Goal: Obtain resource: Obtain resource

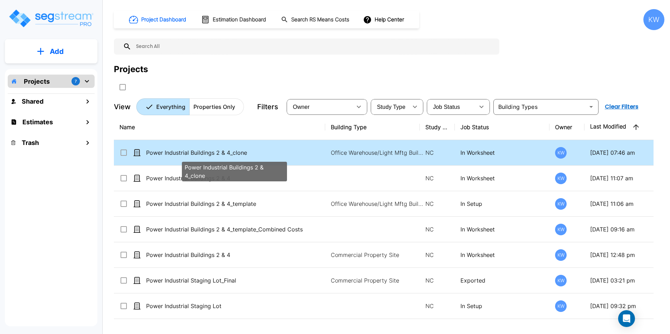
click at [267, 152] on p "Power Industrial Buildings 2 & 4_clone" at bounding box center [234, 153] width 176 height 8
checkbox input "false"
click at [267, 152] on p "Power Industrial Buildings 2 & 4_clone" at bounding box center [234, 153] width 176 height 8
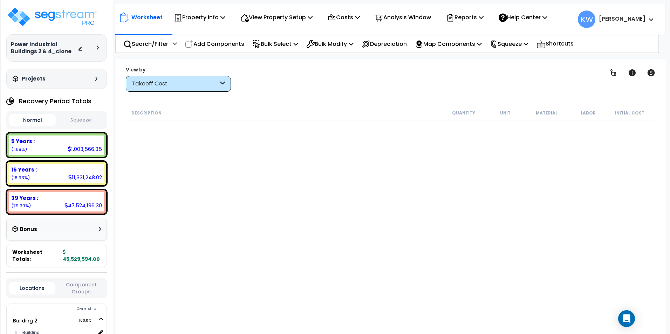
click at [29, 119] on button "Normal" at bounding box center [32, 120] width 47 height 13
click at [87, 121] on button "Squeeze" at bounding box center [80, 120] width 47 height 12
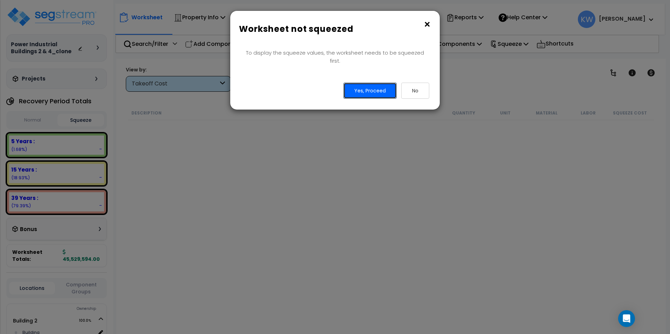
click at [370, 83] on button "Yes, Proceed" at bounding box center [369, 91] width 53 height 16
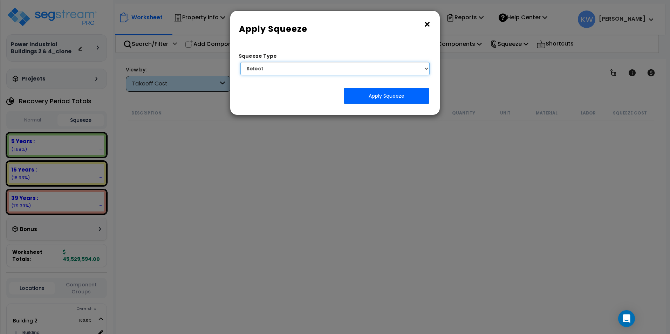
click at [353, 67] on select "Select 1. Squeeze by Takeoff Cost" at bounding box center [334, 68] width 189 height 13
select select "squeeze_by_custom_backoff_cost"
click at [240, 62] on select "Select 1. Squeeze by Takeoff Cost" at bounding box center [334, 68] width 189 height 13
click at [294, 68] on select "Select 1. Squeeze by Takeoff Cost" at bounding box center [334, 68] width 189 height 13
click at [288, 73] on select "Select 1. Squeeze by Takeoff Cost" at bounding box center [334, 68] width 189 height 13
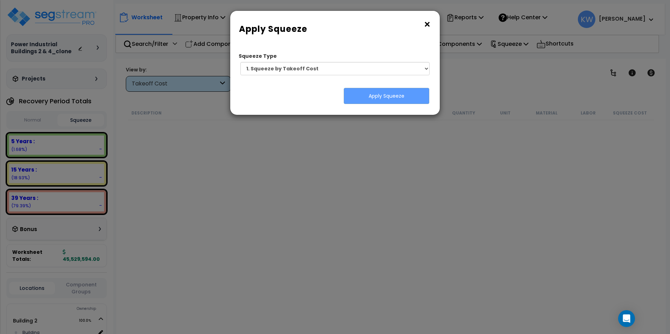
click at [288, 101] on div "Apply Squeeze" at bounding box center [335, 96] width 199 height 16
click at [426, 24] on button "×" at bounding box center [427, 24] width 8 height 11
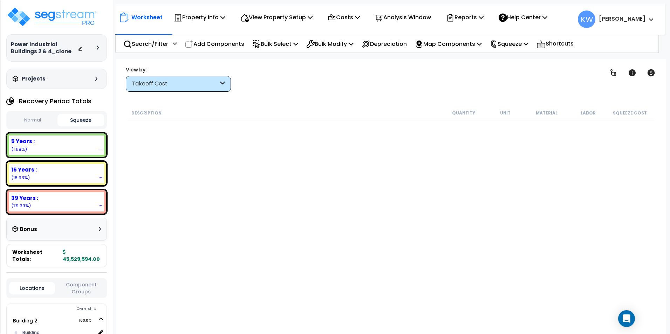
click at [191, 84] on div "Takeoff Cost" at bounding box center [175, 84] width 87 height 8
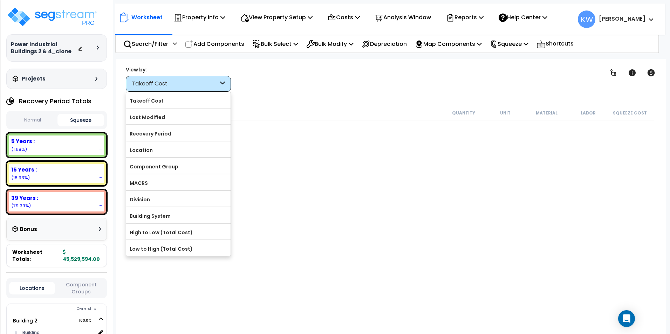
click at [192, 82] on div "Takeoff Cost" at bounding box center [175, 84] width 87 height 8
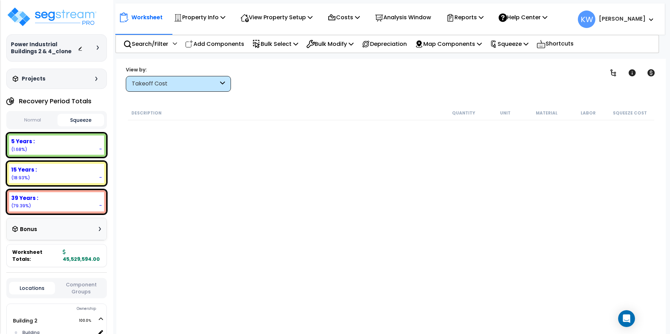
click at [192, 82] on div "Takeoff Cost" at bounding box center [175, 84] width 87 height 8
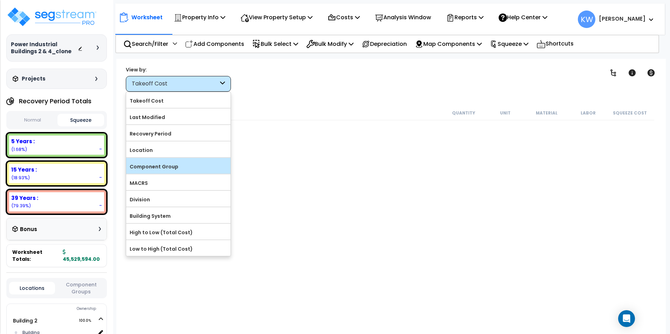
click at [195, 167] on label "Component Group" at bounding box center [178, 167] width 104 height 11
click at [0, 0] on input "Component Group" at bounding box center [0, 0] width 0 height 0
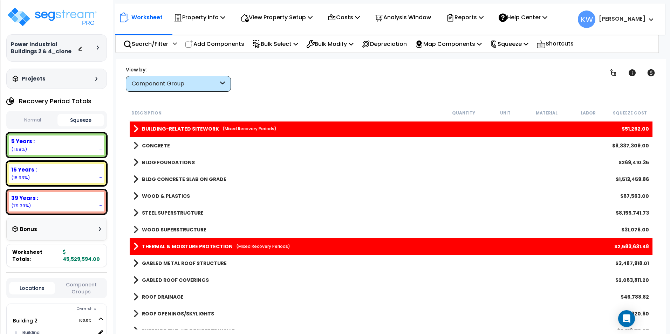
click at [220, 80] on div "Component Group" at bounding box center [178, 84] width 105 height 16
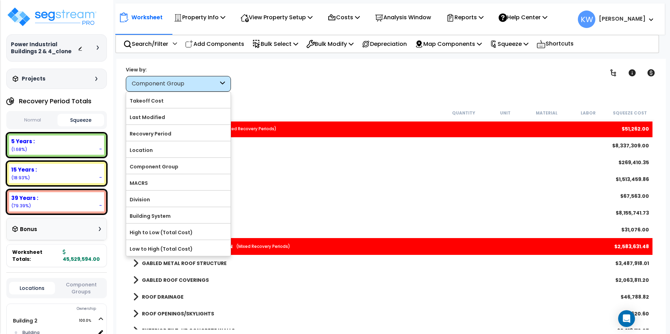
click at [373, 96] on div "Worksheet Property Info Property Setup Add Property Unit Template property Clon…" at bounding box center [391, 226] width 550 height 334
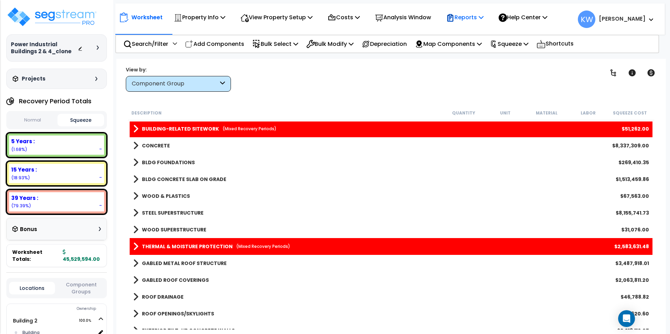
click at [484, 16] on icon at bounding box center [481, 17] width 5 height 6
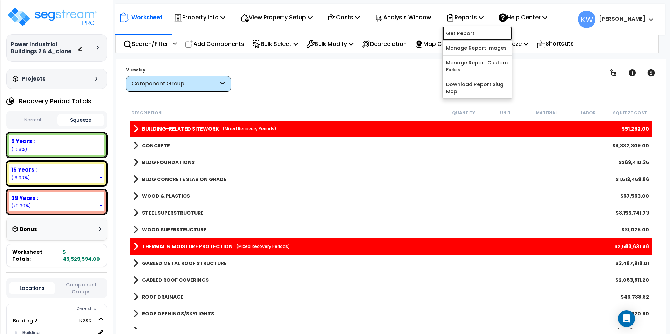
click at [475, 28] on link "Get Report" at bounding box center [477, 33] width 69 height 14
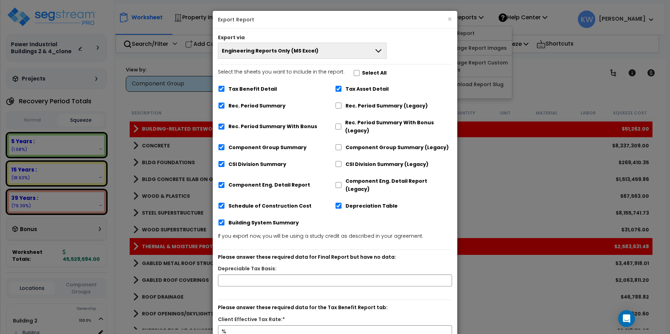
click at [376, 54] on icon at bounding box center [378, 51] width 8 height 8
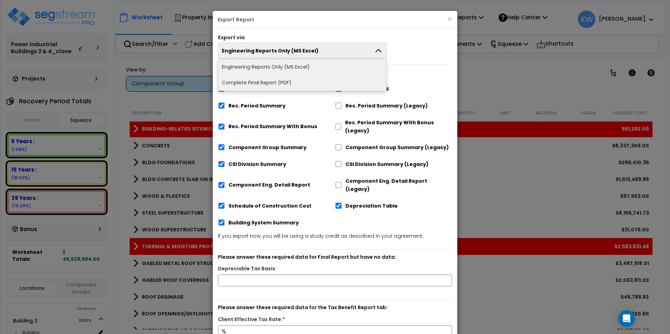
click at [417, 45] on div "Engineering Reports Only (MS Excel) Engineering Reports Only (MS Excel) Narrati…" at bounding box center [335, 51] width 245 height 16
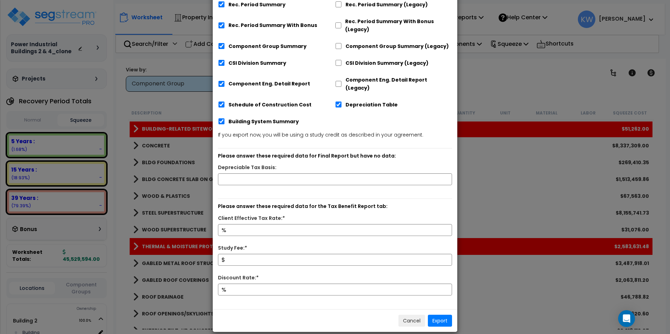
scroll to position [102, 0]
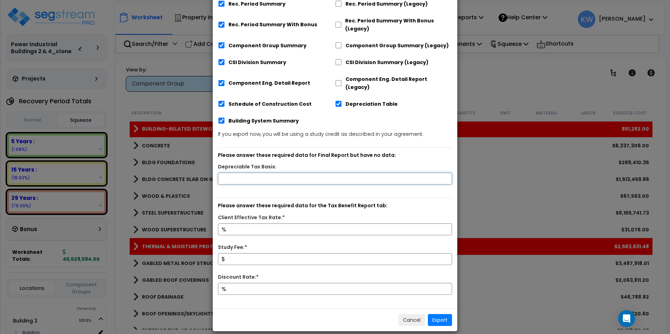
click at [242, 173] on input "text" at bounding box center [335, 179] width 234 height 12
type input "45,529,594"
click at [256, 225] on input "Client Effective Tax Rate:*" at bounding box center [335, 230] width 234 height 12
click at [235, 283] on input "Discount Rate:*" at bounding box center [335, 289] width 234 height 12
click at [246, 224] on input "Client Effective Tax Rate:*" at bounding box center [335, 230] width 234 height 12
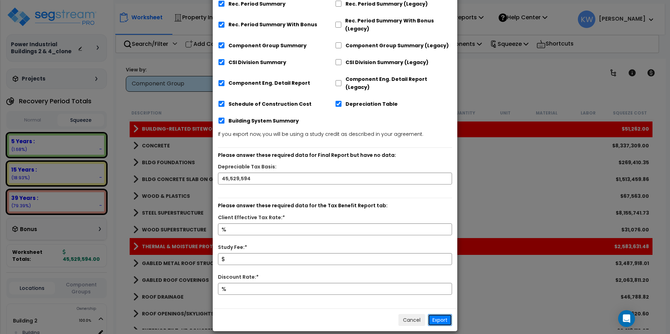
click at [440, 314] on button "Export" at bounding box center [440, 320] width 24 height 12
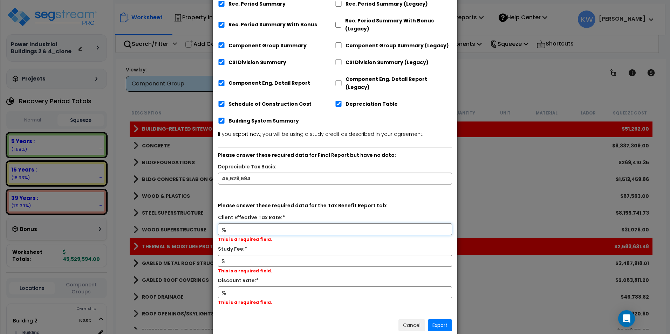
click at [253, 224] on input "Client Effective Tax Rate:*" at bounding box center [335, 230] width 234 height 12
click at [258, 287] on input "Discount Rate:*" at bounding box center [335, 293] width 234 height 12
click at [246, 224] on input "Client Effective Tax Rate:*" at bounding box center [335, 230] width 234 height 12
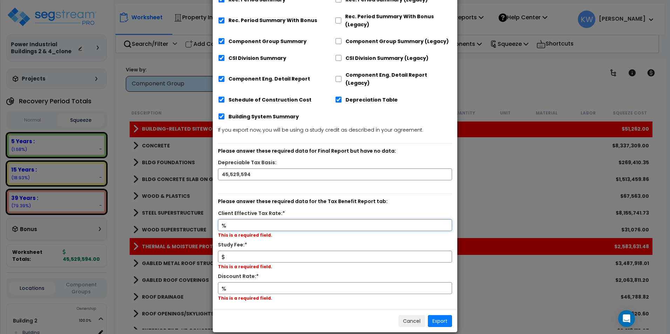
scroll to position [107, 0]
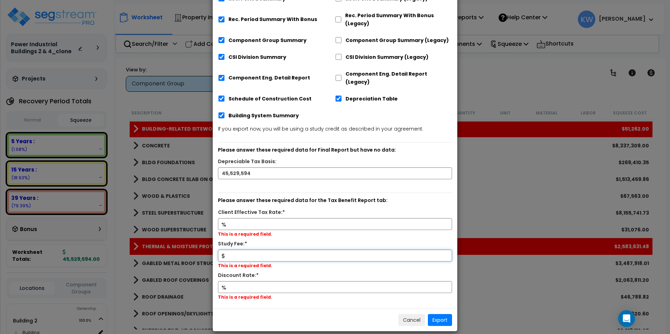
click at [254, 250] on input "Study Fee:*" at bounding box center [335, 256] width 234 height 12
type input "5,000"
click at [278, 231] on div "% This is a required field." at bounding box center [335, 229] width 245 height 22
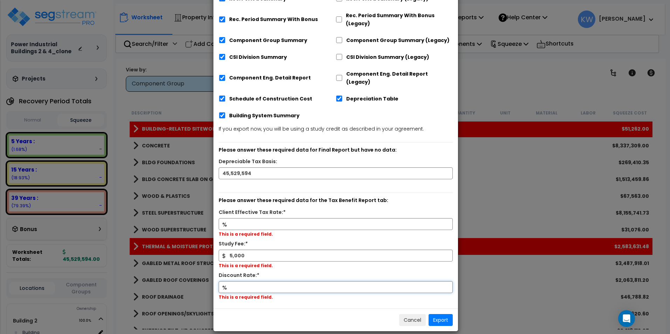
click at [249, 281] on input "Discount Rate:*" at bounding box center [336, 287] width 234 height 12
type input "8"
click at [246, 218] on input "Client Effective Tax Rate:*" at bounding box center [336, 224] width 234 height 12
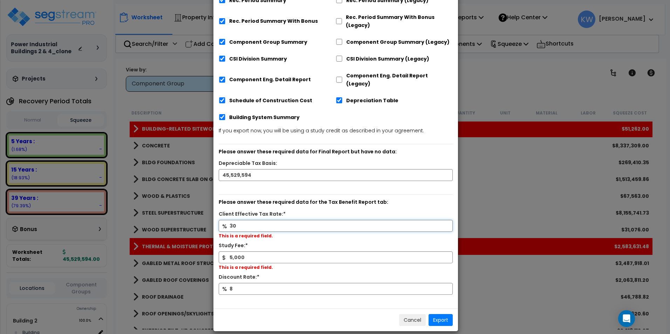
type input "30"
click at [428, 198] on p "Please answer these required data for the Tax Benefit Report tab:" at bounding box center [336, 202] width 234 height 8
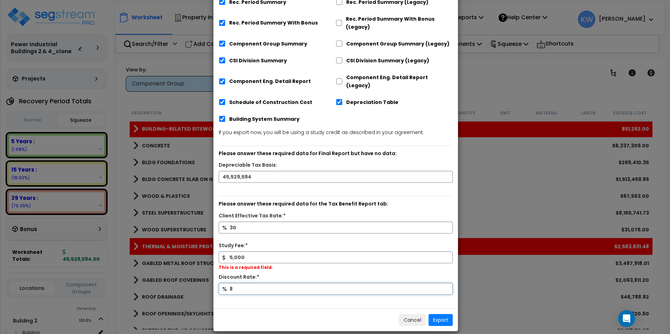
click at [327, 283] on input "8" at bounding box center [336, 289] width 234 height 12
click at [294, 273] on div "Discount Rate:*" at bounding box center [335, 278] width 245 height 10
click at [274, 255] on div "$ 5,000 This is a required field." at bounding box center [335, 262] width 245 height 22
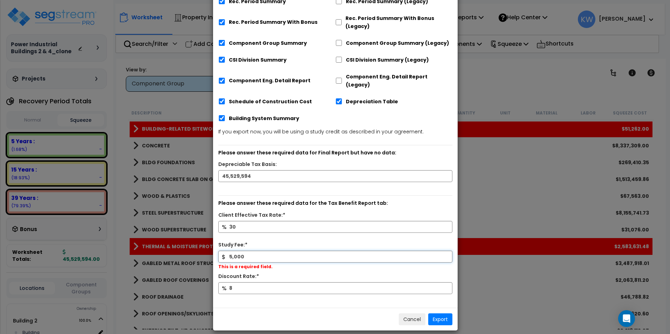
click at [240, 251] on input "5,000" at bounding box center [335, 257] width 234 height 12
click at [261, 263] on label "This is a required field." at bounding box center [245, 267] width 54 height 8
drag, startPoint x: 275, startPoint y: 263, endPoint x: 275, endPoint y: 270, distance: 7.4
click at [276, 264] on div "$ 5,000 This is a required field." at bounding box center [335, 262] width 245 height 22
click at [262, 283] on input "8" at bounding box center [336, 289] width 234 height 12
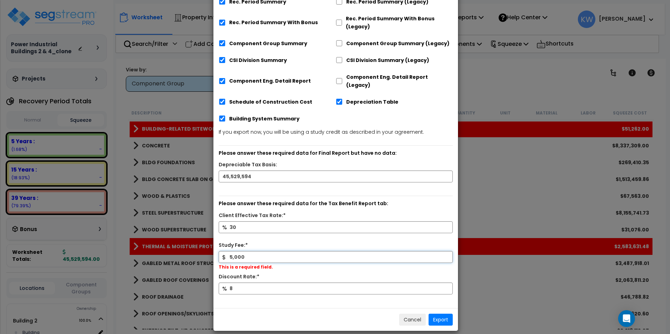
click at [257, 251] on input "5,000" at bounding box center [336, 257] width 234 height 12
type input "5"
type input "5,000"
click at [448, 314] on button "Export" at bounding box center [441, 320] width 24 height 12
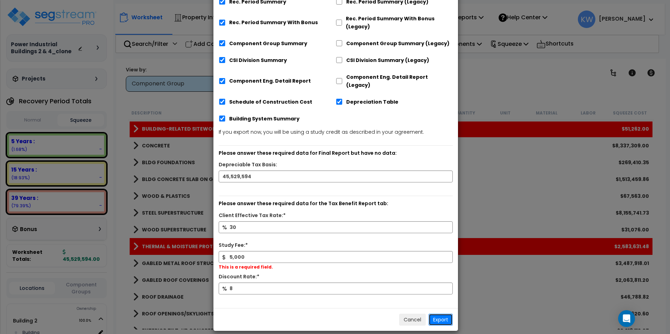
scroll to position [0, 0]
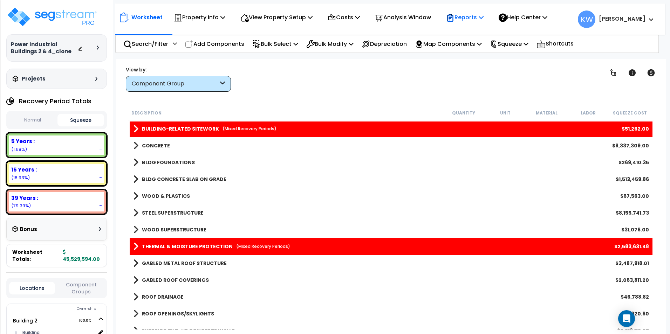
click at [484, 19] on p "Reports" at bounding box center [465, 17] width 38 height 9
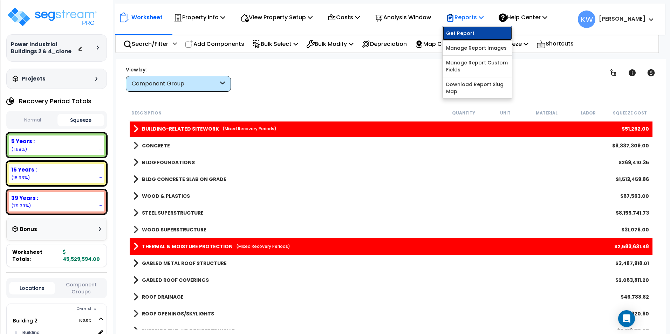
click at [476, 32] on link "Get Report" at bounding box center [477, 33] width 69 height 14
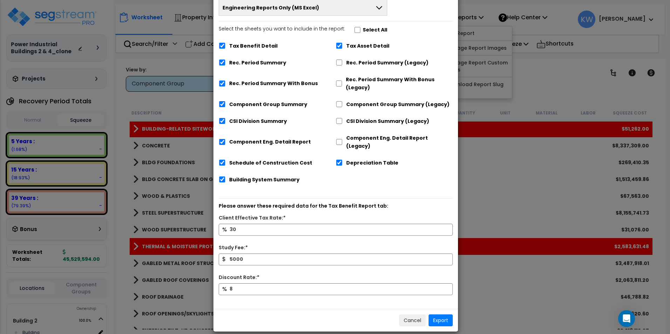
scroll to position [43, 0]
click at [483, 6] on div "× Export Report Export via Engineering Reports Only (MS Excel) Engineering Repo…" at bounding box center [335, 167] width 670 height 334
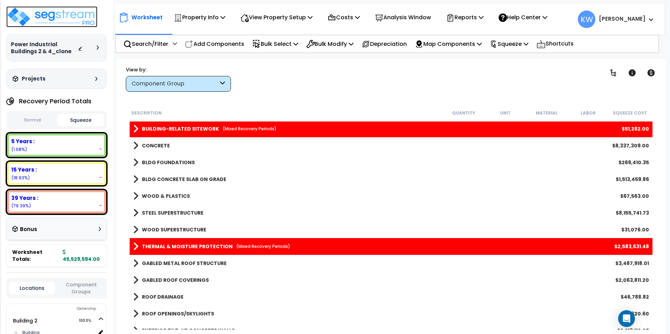
click at [64, 18] on img at bounding box center [51, 16] width 91 height 21
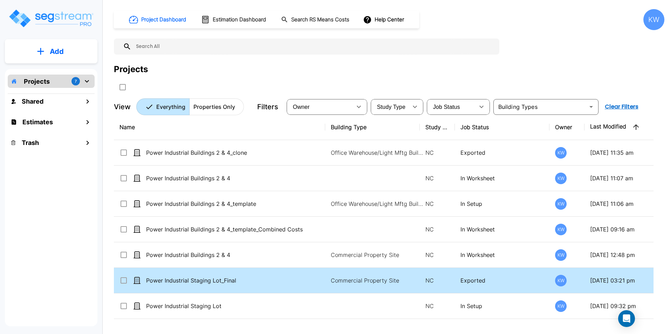
click at [193, 285] on td "Power Industrial Staging Lot_Final" at bounding box center [219, 281] width 211 height 26
checkbox input "true"
click at [193, 285] on td "Power Industrial Staging Lot_Final" at bounding box center [219, 281] width 211 height 26
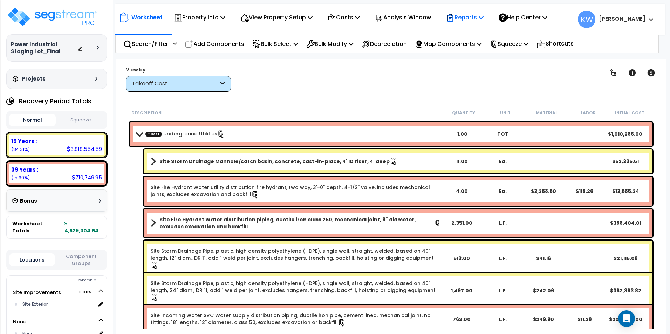
click at [484, 13] on p "Reports" at bounding box center [465, 17] width 38 height 9
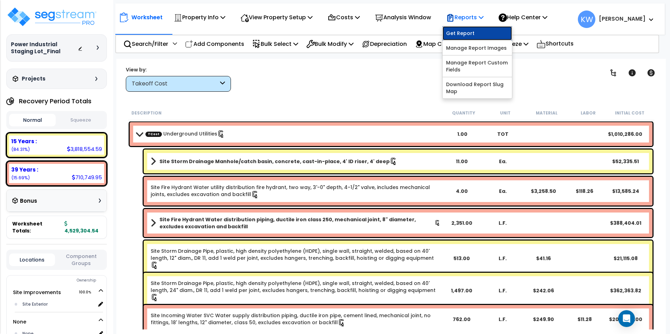
click at [482, 29] on link "Get Report" at bounding box center [477, 33] width 69 height 14
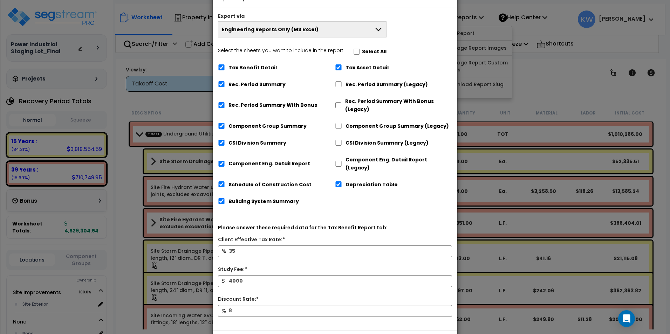
scroll to position [43, 0]
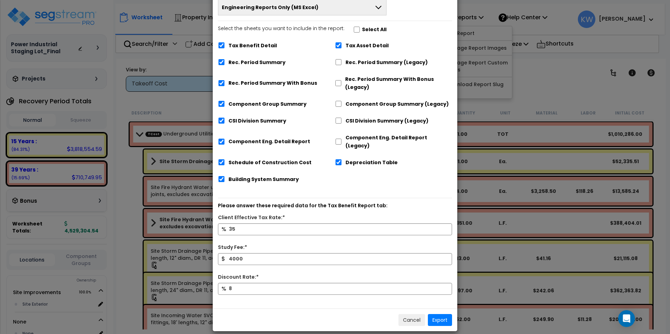
click at [77, 16] on div "× Export Report Export via Engineering Reports Only (MS Excel) Engineering Repo…" at bounding box center [335, 167] width 670 height 334
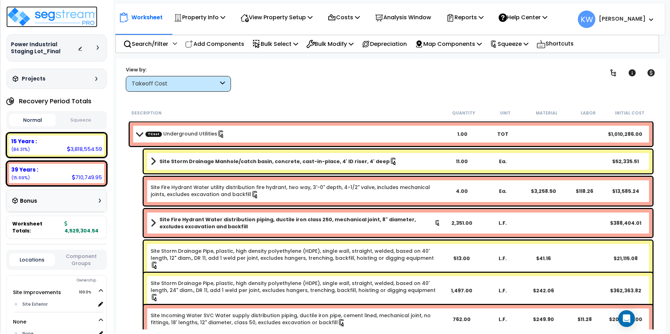
click at [77, 17] on img at bounding box center [51, 16] width 91 height 21
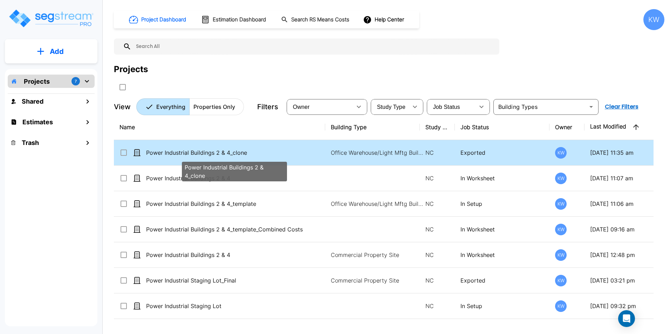
click at [189, 151] on p "Power Industrial Buildings 2 & 4_clone" at bounding box center [234, 153] width 176 height 8
checkbox input "true"
click at [190, 151] on p "Power Industrial Buildings 2 & 4_clone" at bounding box center [234, 153] width 176 height 8
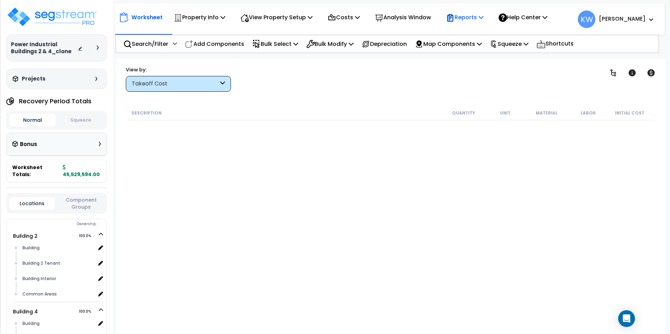
click at [484, 15] on p "Reports" at bounding box center [465, 17] width 38 height 9
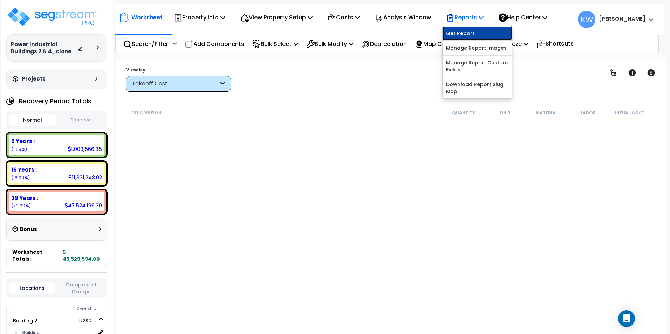
click at [482, 33] on link "Get Report" at bounding box center [477, 33] width 69 height 14
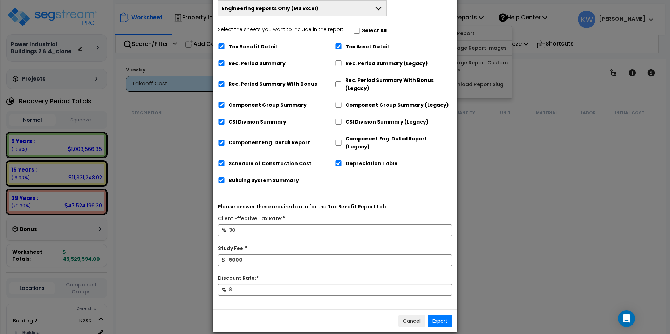
scroll to position [43, 0]
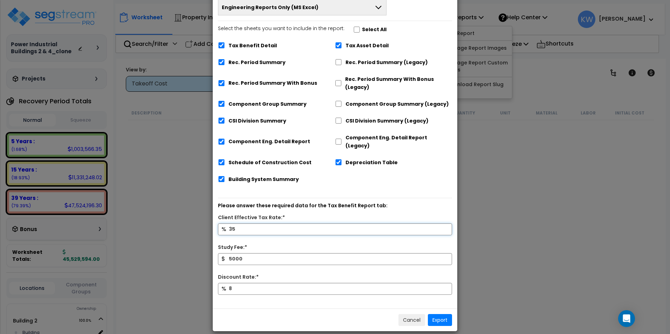
type input "35"
click at [237, 283] on input "8" at bounding box center [335, 289] width 234 height 12
drag, startPoint x: 478, startPoint y: 224, endPoint x: 482, endPoint y: 222, distance: 3.8
click at [480, 223] on div "× Export Report Export via Engineering Reports Only (MS Excel) Engineering Repo…" at bounding box center [335, 167] width 670 height 334
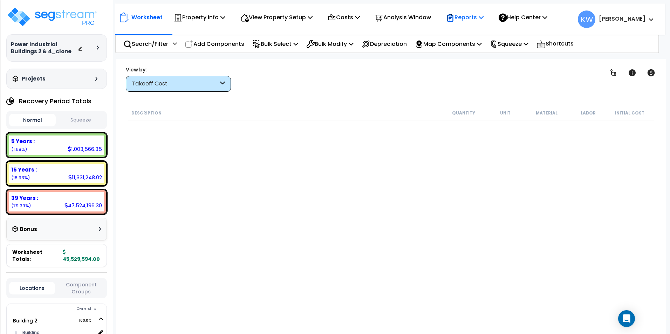
click at [484, 17] on icon at bounding box center [481, 17] width 5 height 6
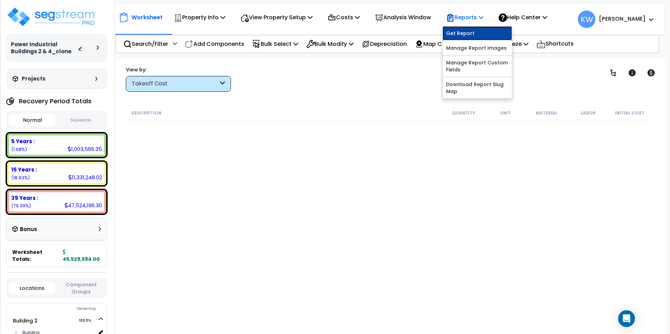
click at [481, 31] on link "Get Report" at bounding box center [477, 33] width 69 height 14
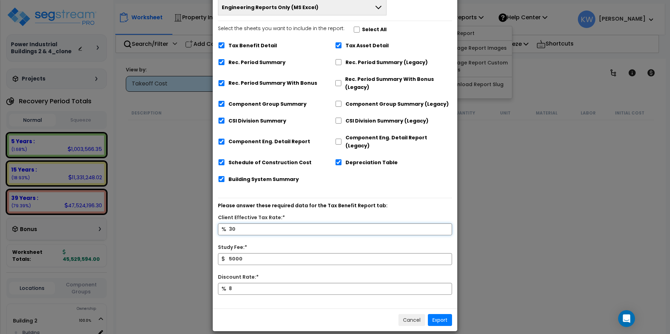
click at [242, 224] on input "30" at bounding box center [335, 230] width 234 height 12
type input "35"
click at [252, 283] on input "8" at bounding box center [335, 289] width 234 height 12
click at [412, 166] on div "Tax Benefit Detail Tax Asset Detail Rec. Period Summary Rec. Period Summary (Le…" at bounding box center [335, 113] width 234 height 151
click at [409, 314] on button "Cancel" at bounding box center [412, 320] width 27 height 12
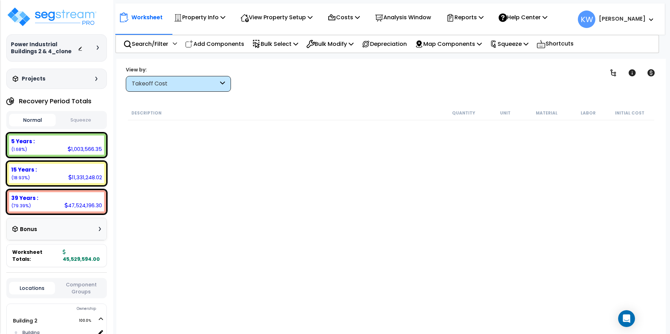
click at [231, 193] on div "Description Quantity Unit Material Labor Initial Cost" at bounding box center [391, 218] width 529 height 224
click at [238, 139] on div "Description Quantity Unit Material Labor Initial Cost" at bounding box center [391, 218] width 529 height 224
click at [339, 102] on div "Worksheet Property Info Property Setup Add Property Unit Template property Clon…" at bounding box center [391, 226] width 550 height 334
click at [253, 164] on div "Description Quantity Unit Material Labor Initial Cost" at bounding box center [391, 218] width 529 height 224
